Goal: Complete application form

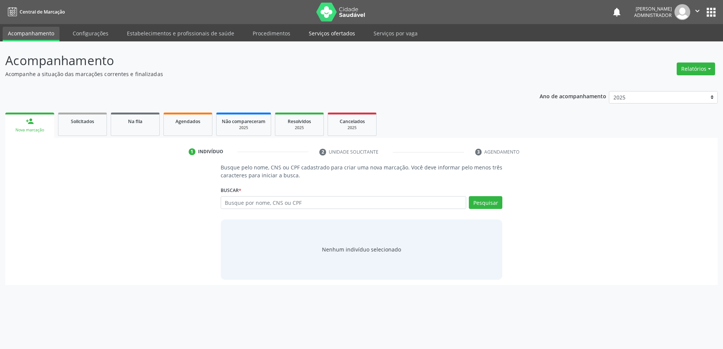
click at [337, 32] on link "Serviços ofertados" at bounding box center [331, 33] width 57 height 13
click at [261, 28] on link "Procedimentos" at bounding box center [271, 33] width 48 height 13
click at [261, 34] on link "Procedimentos" at bounding box center [271, 33] width 48 height 13
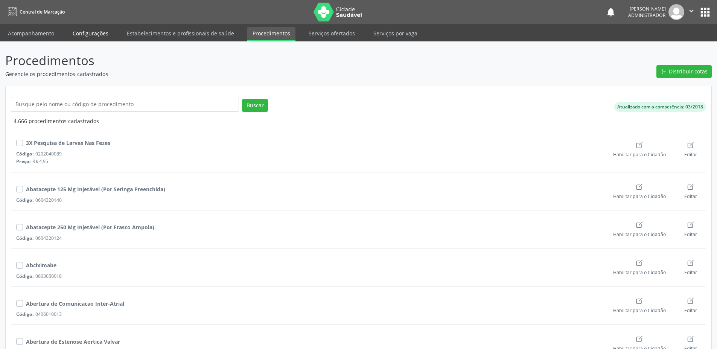
click at [80, 32] on link "Configurações" at bounding box center [90, 33] width 46 height 13
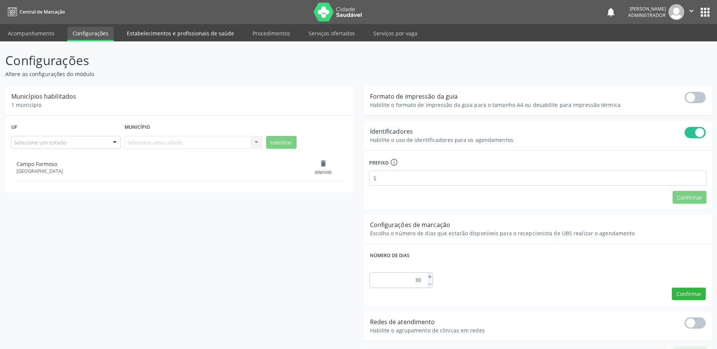
click at [169, 37] on link "Estabelecimentos e profissionais de saúde" at bounding box center [181, 33] width 118 height 13
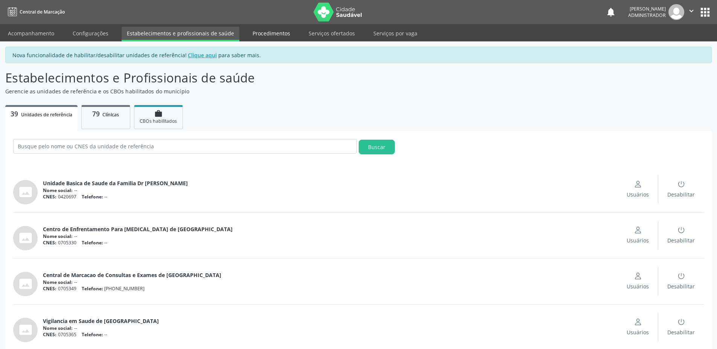
click at [266, 30] on link "Procedimentos" at bounding box center [271, 33] width 48 height 13
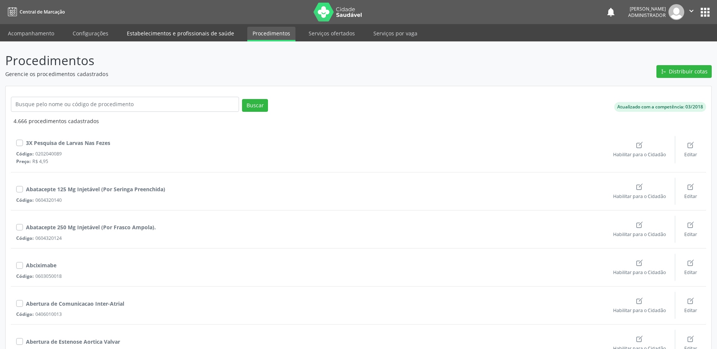
click at [213, 34] on link "Estabelecimentos e profissionais de saúde" at bounding box center [181, 33] width 118 height 13
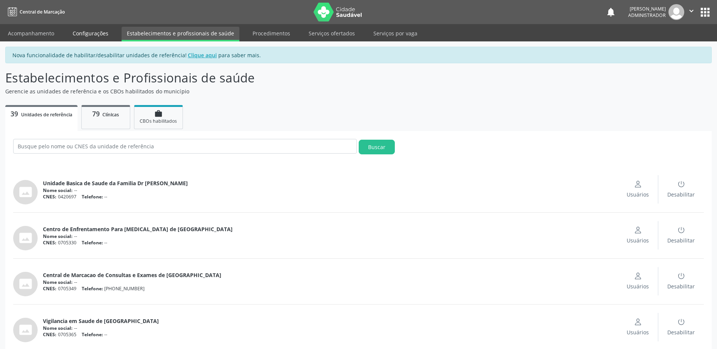
click at [93, 31] on link "Configurações" at bounding box center [90, 33] width 46 height 13
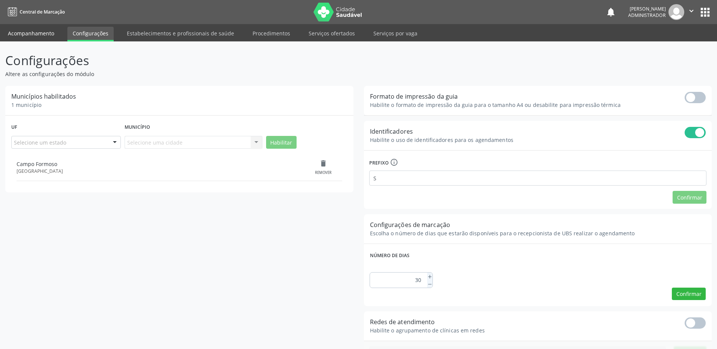
click at [33, 34] on link "Acompanhamento" at bounding box center [31, 33] width 57 height 13
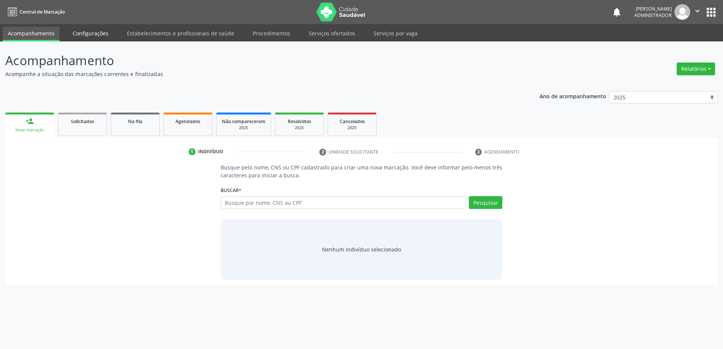
click at [95, 33] on link "Configurações" at bounding box center [90, 33] width 46 height 13
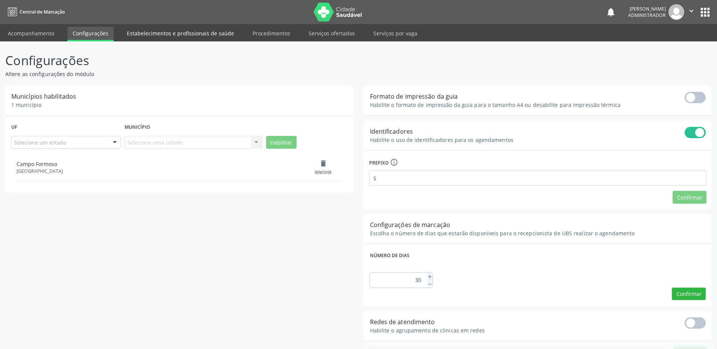
click at [215, 32] on link "Estabelecimentos e profissionais de saúde" at bounding box center [181, 33] width 118 height 13
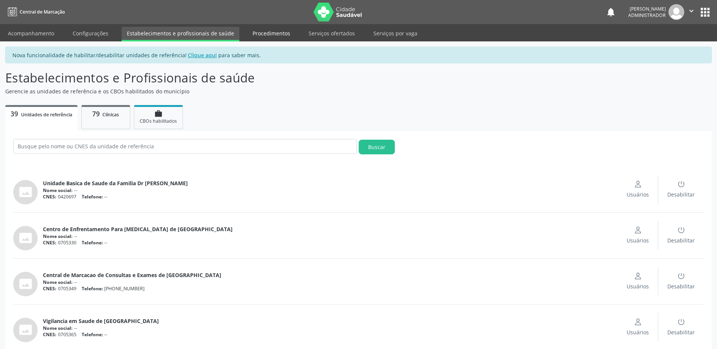
click at [264, 34] on link "Procedimentos" at bounding box center [271, 33] width 48 height 13
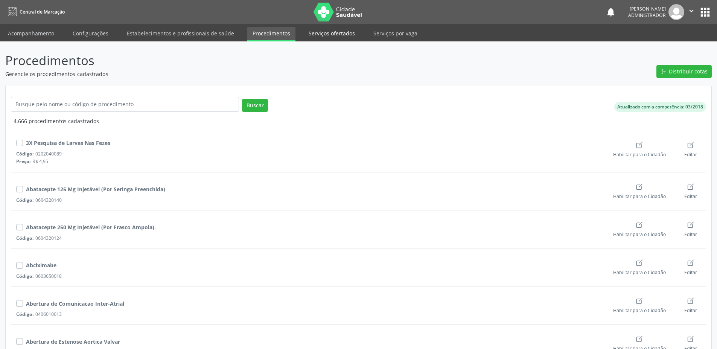
click at [343, 37] on link "Serviços ofertados" at bounding box center [331, 33] width 57 height 13
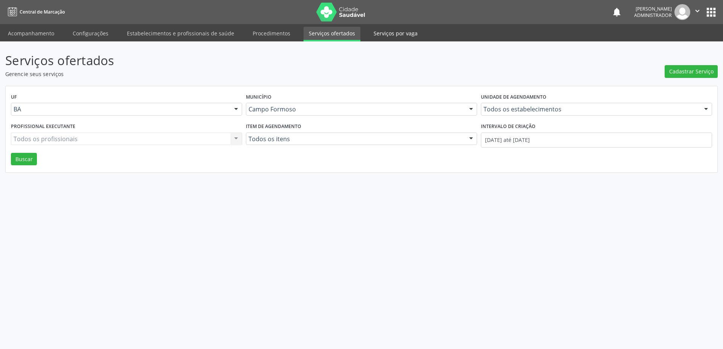
click at [401, 36] on link "Serviços por vaga" at bounding box center [395, 33] width 55 height 13
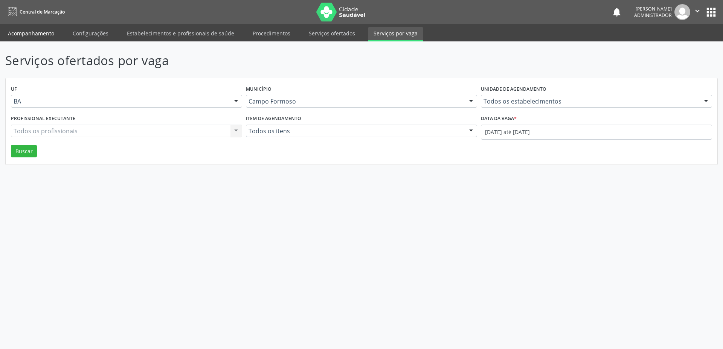
click at [29, 37] on link "Acompanhamento" at bounding box center [31, 33] width 57 height 13
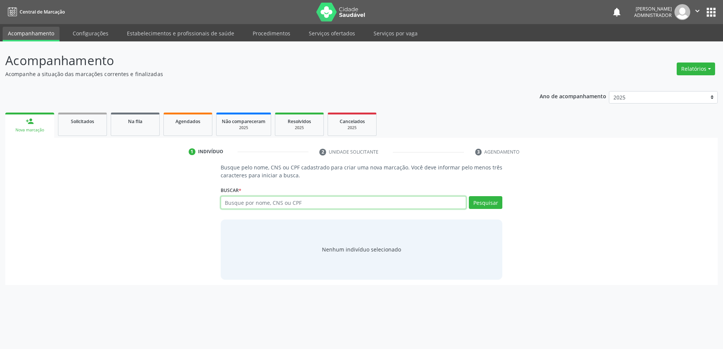
click at [272, 206] on input "text" at bounding box center [344, 202] width 246 height 13
type input "kiyyttrrr"
click at [482, 202] on button "Pesquisar" at bounding box center [486, 202] width 34 height 13
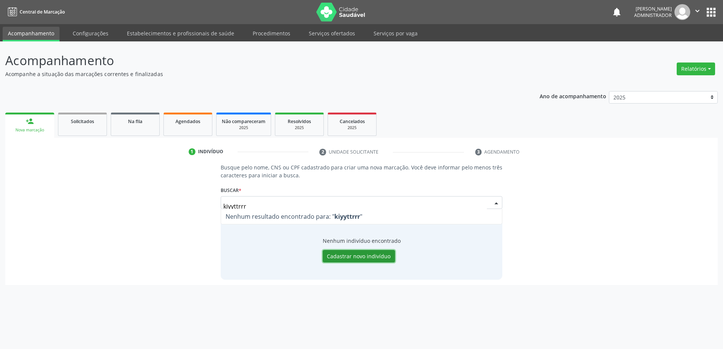
click at [338, 258] on button "Cadastrar novo indivíduo" at bounding box center [359, 256] width 72 height 13
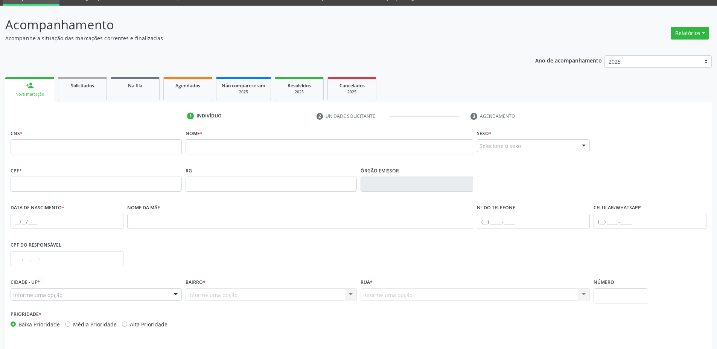
scroll to position [35, 0]
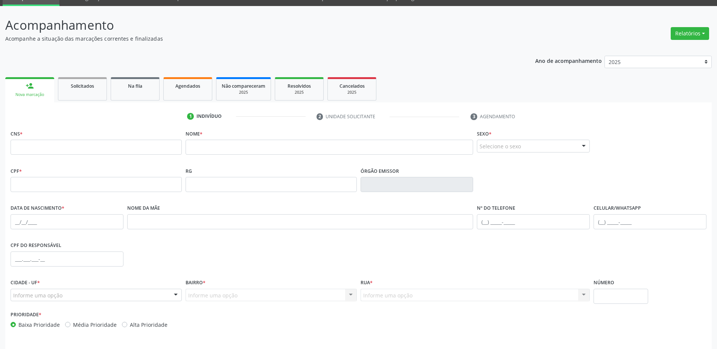
click at [91, 297] on div "Informe uma opção" at bounding box center [96, 295] width 171 height 13
type input "kjjjjjjjjjjj"
click at [227, 296] on div "Informe uma opção Nenhum resultado encontrado para: " " Nenhuma opção encontrad…" at bounding box center [271, 295] width 171 height 13
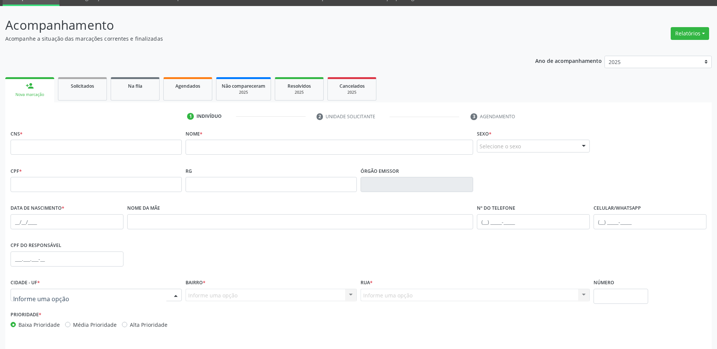
click at [146, 296] on div at bounding box center [96, 295] width 171 height 13
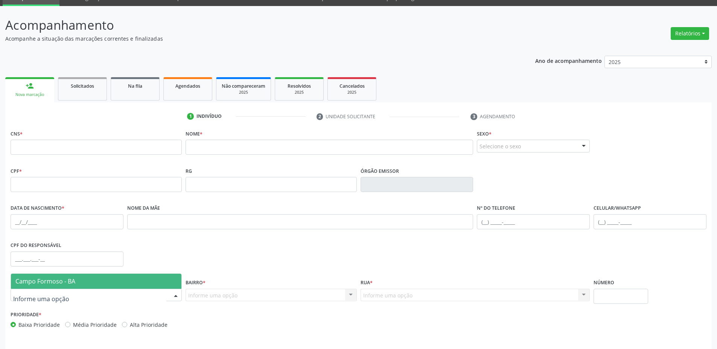
click at [94, 278] on span "Campo Formoso - BA" at bounding box center [96, 281] width 171 height 15
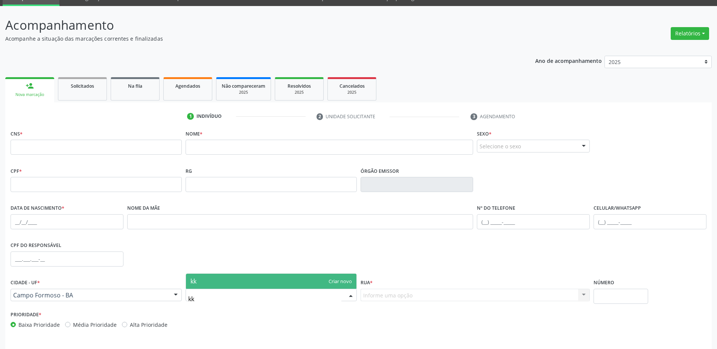
type input "k"
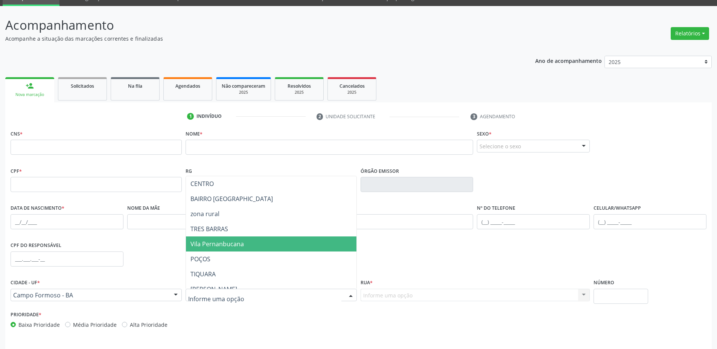
click at [415, 236] on div "Nome da mãe" at bounding box center [300, 221] width 350 height 37
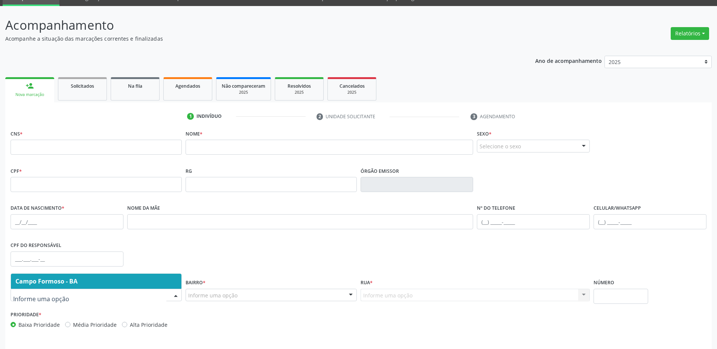
click at [66, 284] on span "Campo Formoso - BA" at bounding box center [46, 281] width 62 height 8
click at [82, 289] on div at bounding box center [96, 295] width 171 height 13
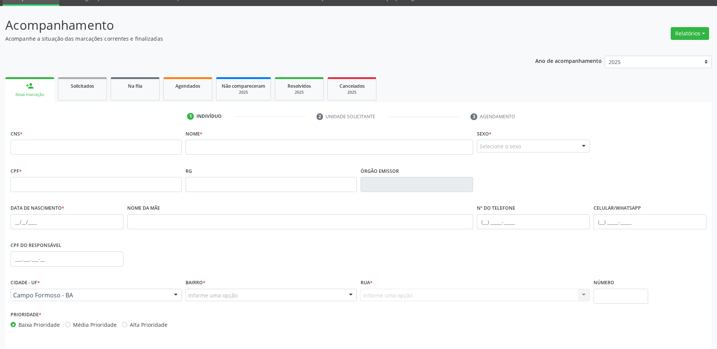
click at [211, 236] on div "Nome da mãe" at bounding box center [300, 221] width 350 height 37
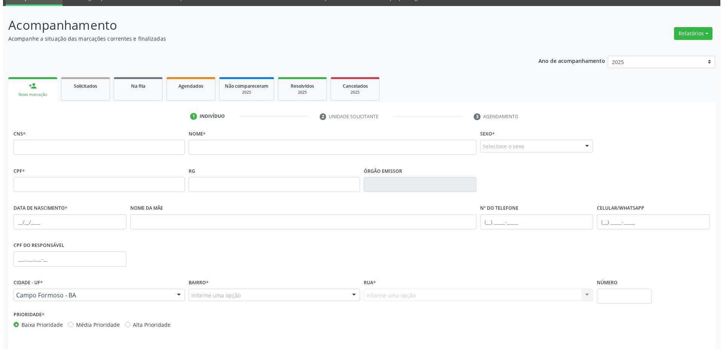
scroll to position [0, 0]
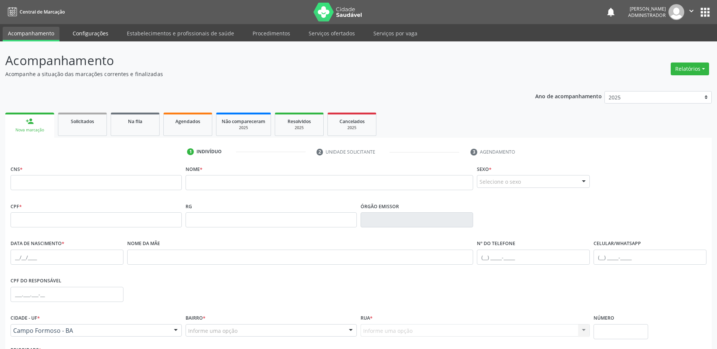
click at [102, 38] on link "Configurações" at bounding box center [90, 33] width 46 height 13
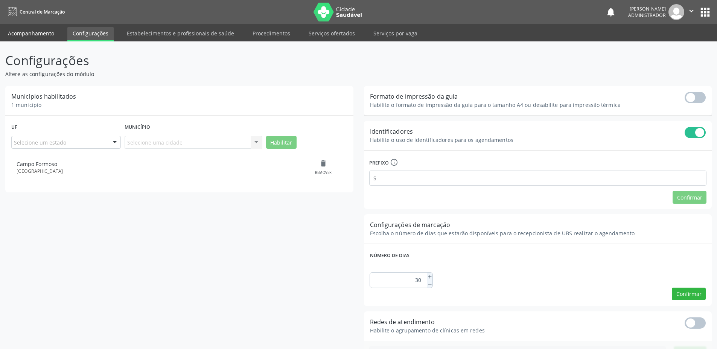
click at [30, 32] on link "Acompanhamento" at bounding box center [31, 33] width 57 height 13
